Goal: Information Seeking & Learning: Learn about a topic

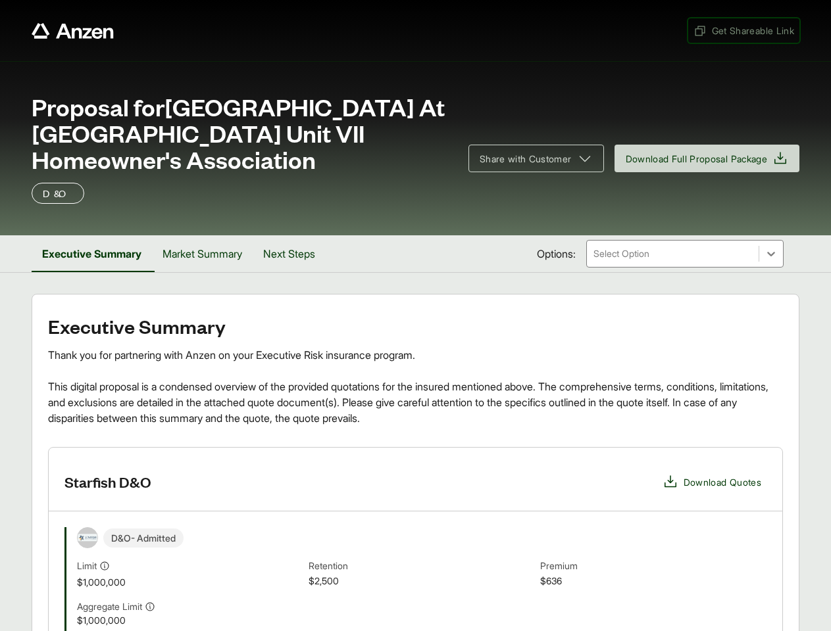
click at [742, 30] on span "Get Shareable Link" at bounding box center [743, 31] width 101 height 14
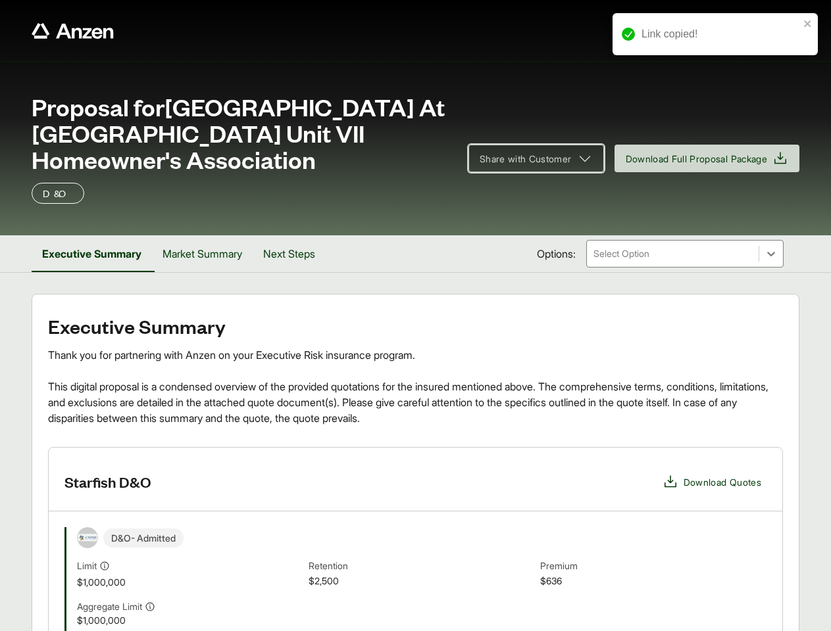
click at [529, 158] on span "Share with Customer" at bounding box center [525, 159] width 92 height 14
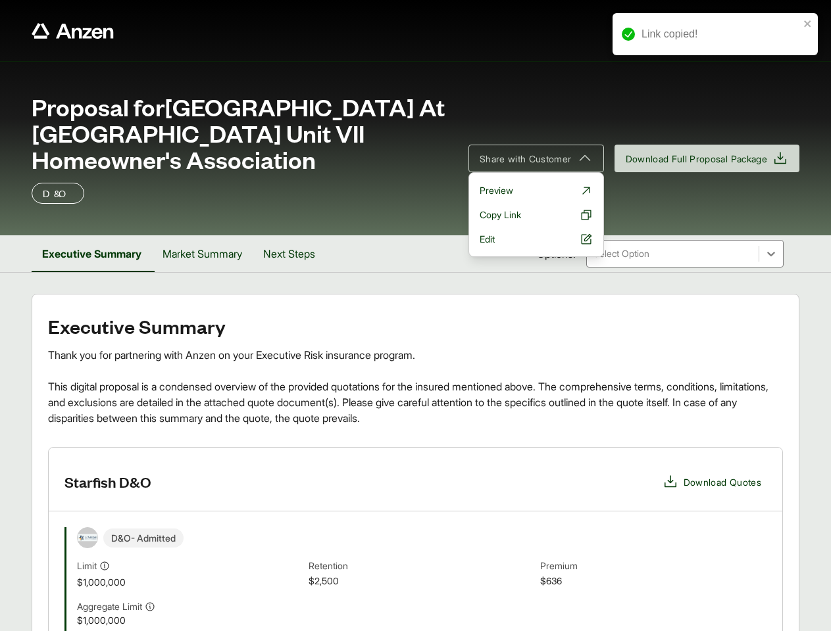
click at [93, 254] on button "Executive Summary" at bounding box center [92, 253] width 120 height 37
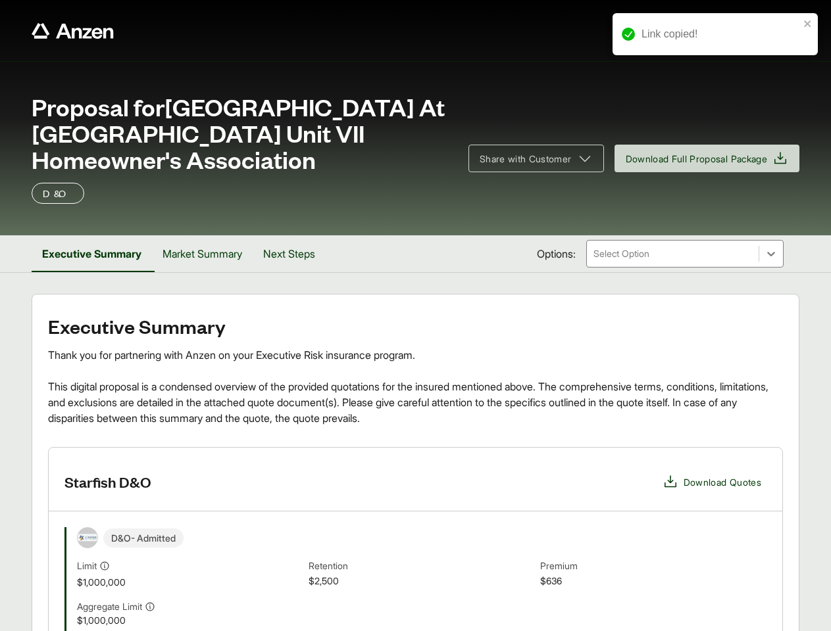
click at [206, 254] on button "Market Summary" at bounding box center [202, 253] width 101 height 37
click at [296, 254] on button "Next Steps" at bounding box center [287, 253] width 73 height 37
click at [415, 539] on div "D&O - Admitted" at bounding box center [421, 537] width 689 height 21
